Goal: Find specific page/section: Find specific page/section

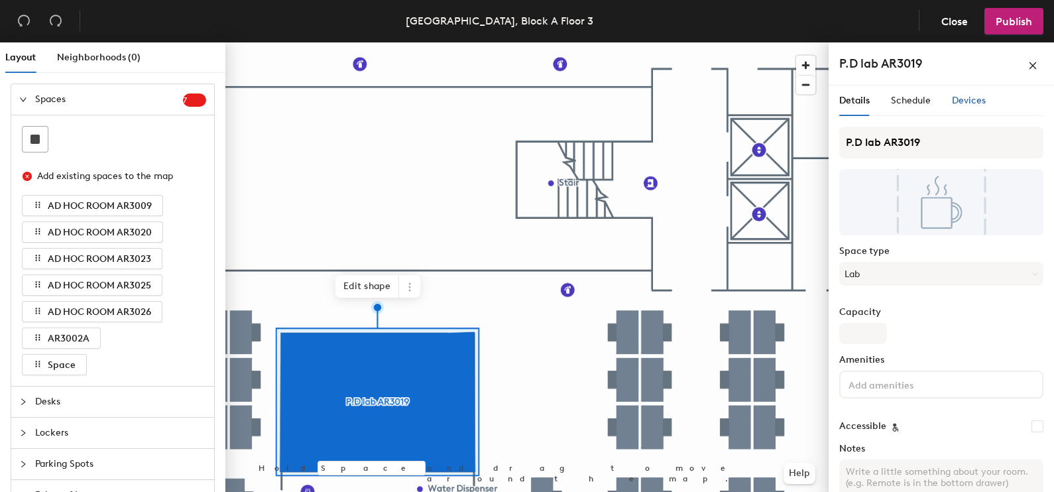
click at [961, 103] on span "Devices" at bounding box center [969, 100] width 34 height 11
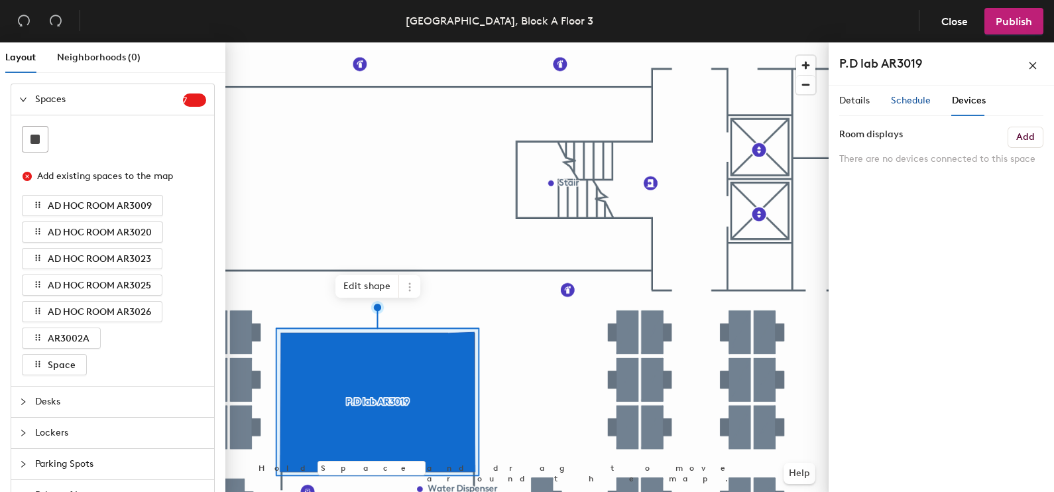
click at [908, 100] on span "Schedule" at bounding box center [911, 100] width 40 height 11
click at [867, 99] on span "Details" at bounding box center [854, 100] width 31 height 11
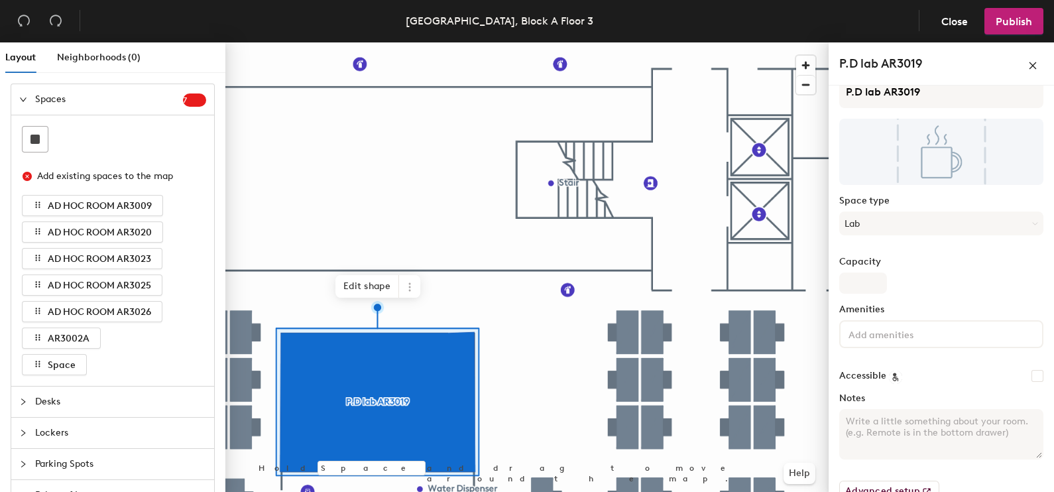
scroll to position [76, 0]
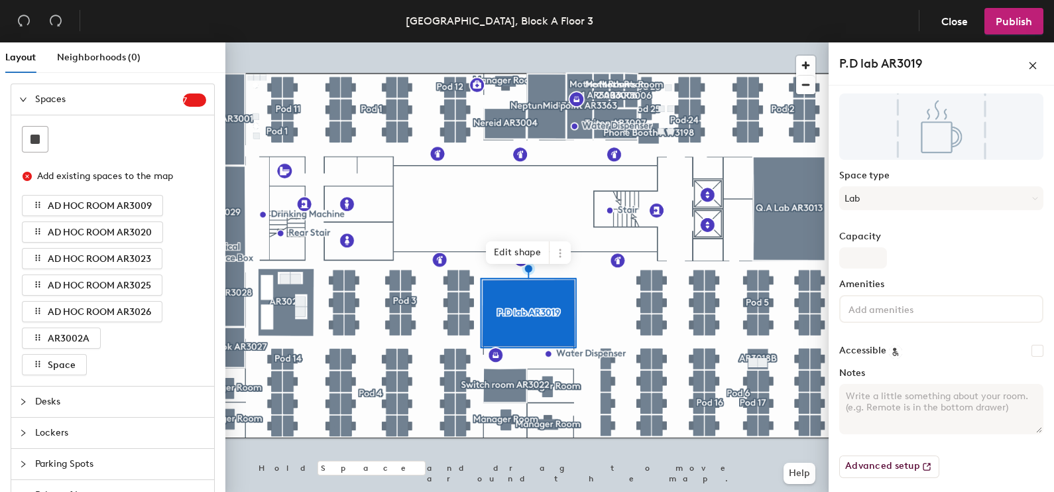
click at [237, 42] on div at bounding box center [526, 42] width 603 height 0
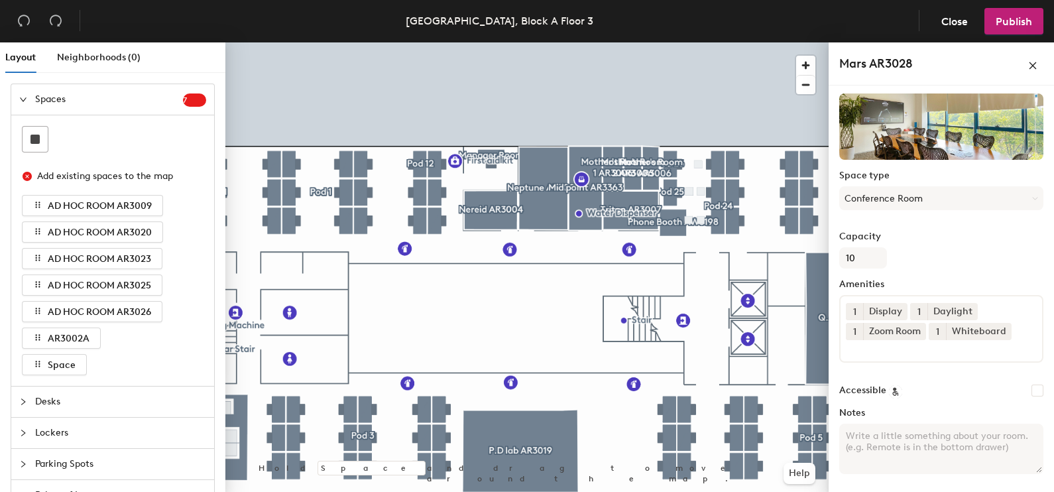
click at [486, 42] on div at bounding box center [526, 42] width 603 height 0
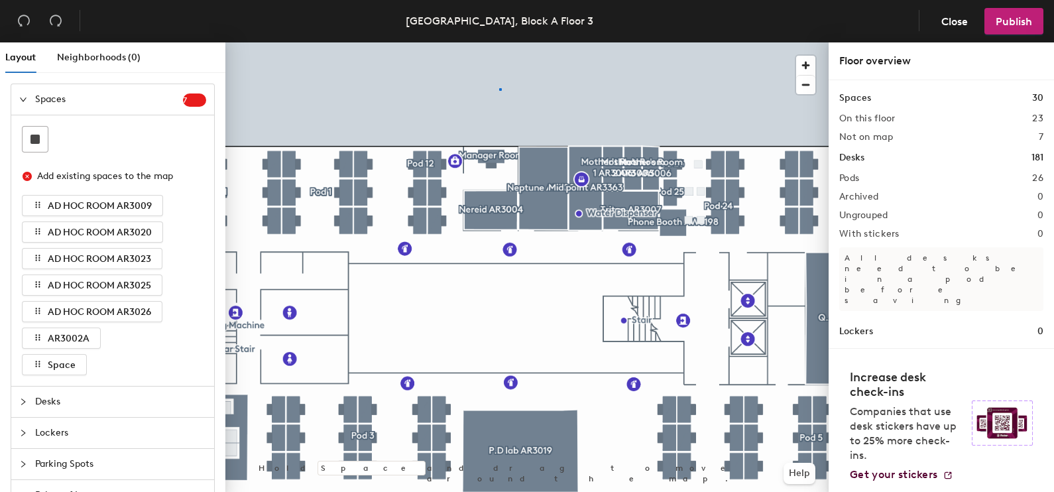
click at [500, 42] on div at bounding box center [526, 42] width 603 height 0
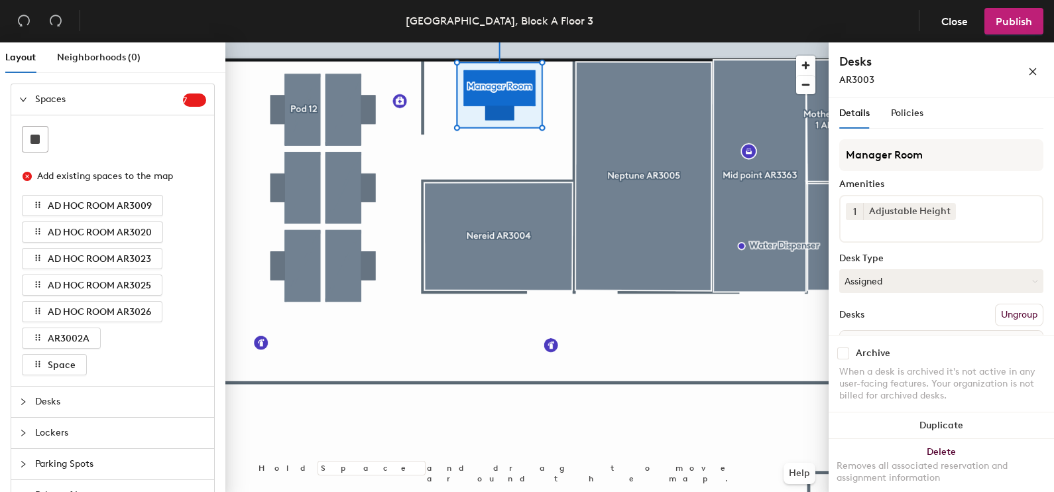
scroll to position [66, 0]
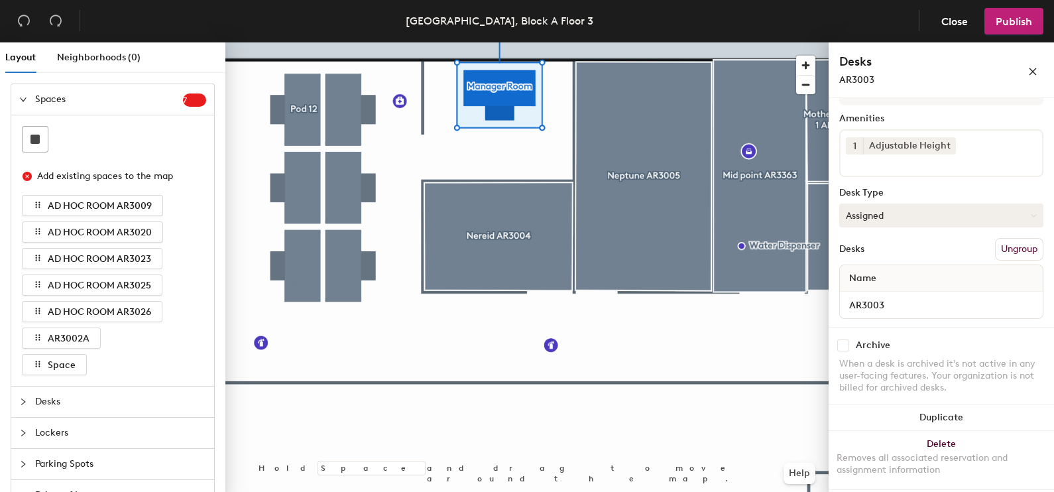
click at [905, 218] on button "Assigned" at bounding box center [941, 216] width 204 height 24
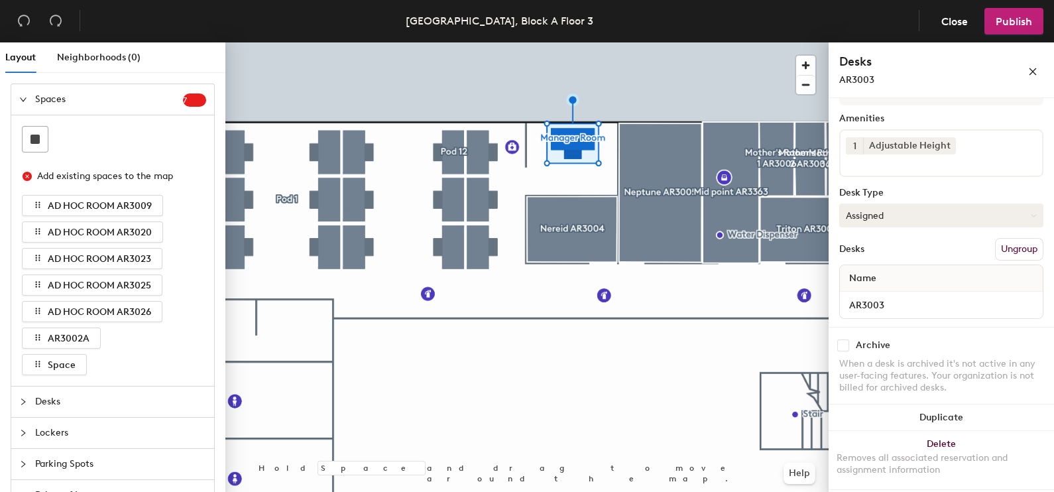
click at [861, 212] on button "Assigned" at bounding box center [941, 216] width 204 height 24
click at [860, 216] on button "Assigned" at bounding box center [941, 216] width 204 height 24
click at [946, 27] on span "Close" at bounding box center [955, 21] width 27 height 13
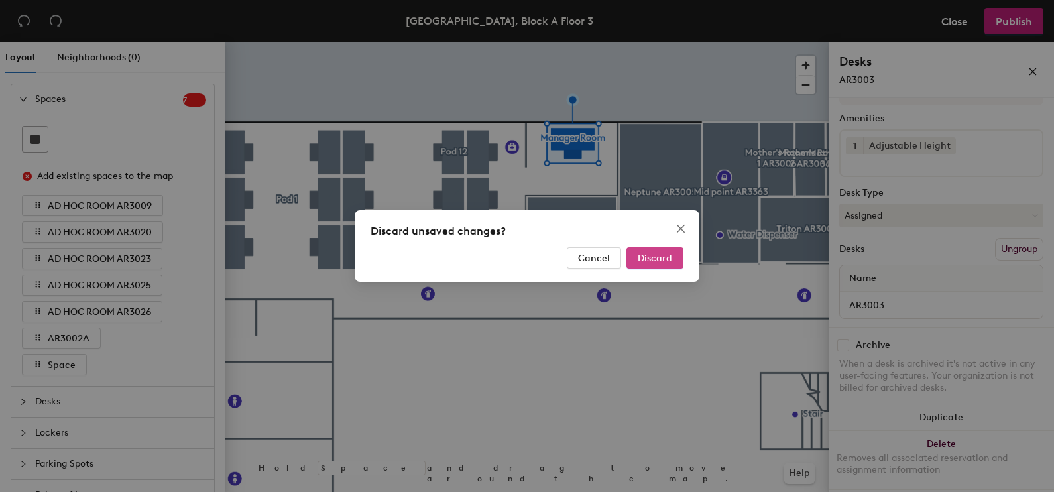
click at [657, 262] on span "Discard" at bounding box center [655, 258] width 34 height 11
